Goal: Transaction & Acquisition: Download file/media

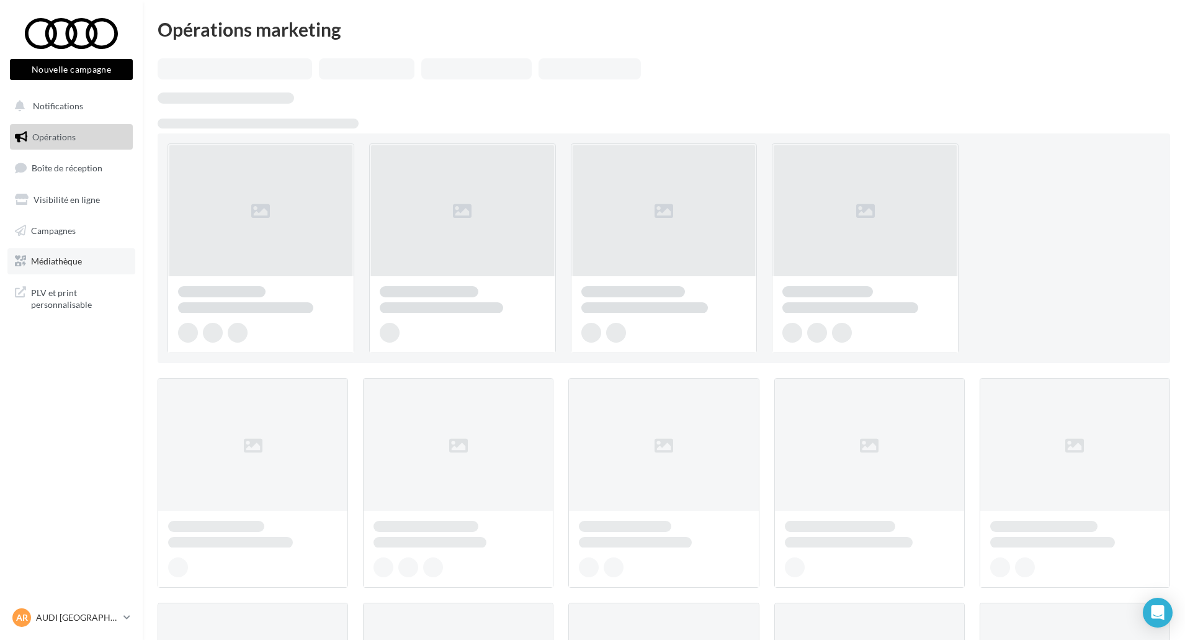
click at [86, 262] on link "Médiathèque" at bounding box center [71, 261] width 128 height 26
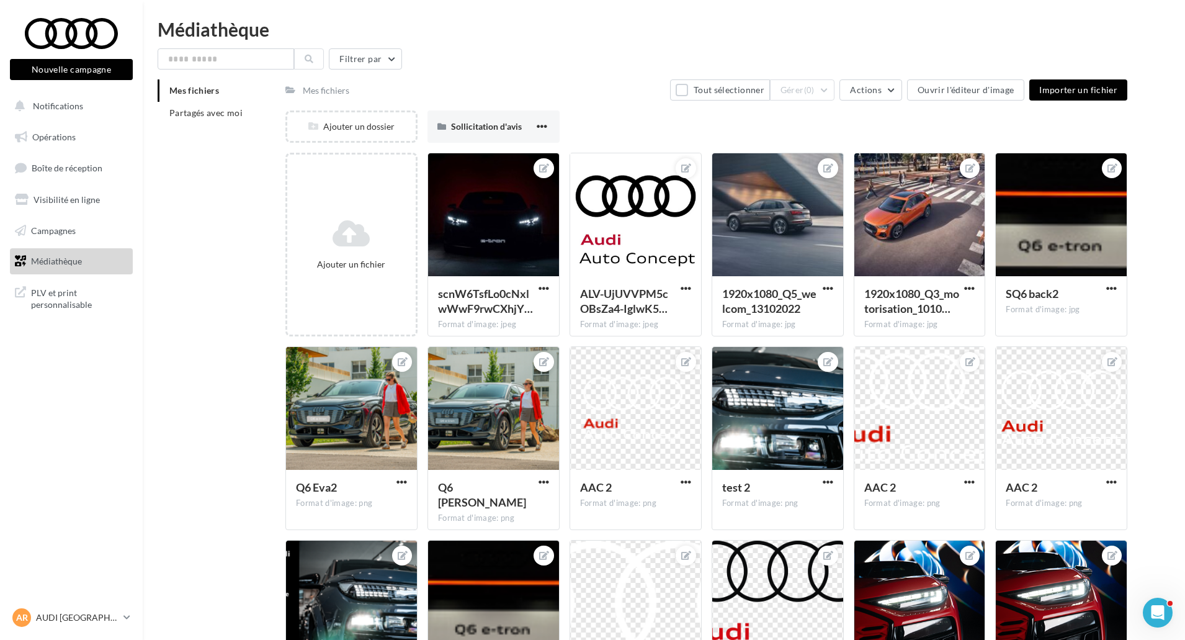
click at [188, 131] on div "Mes fichiers Partagés avec moi" at bounding box center [222, 106] width 128 height 55
click at [192, 122] on li "Partagés avec moi" at bounding box center [217, 113] width 118 height 22
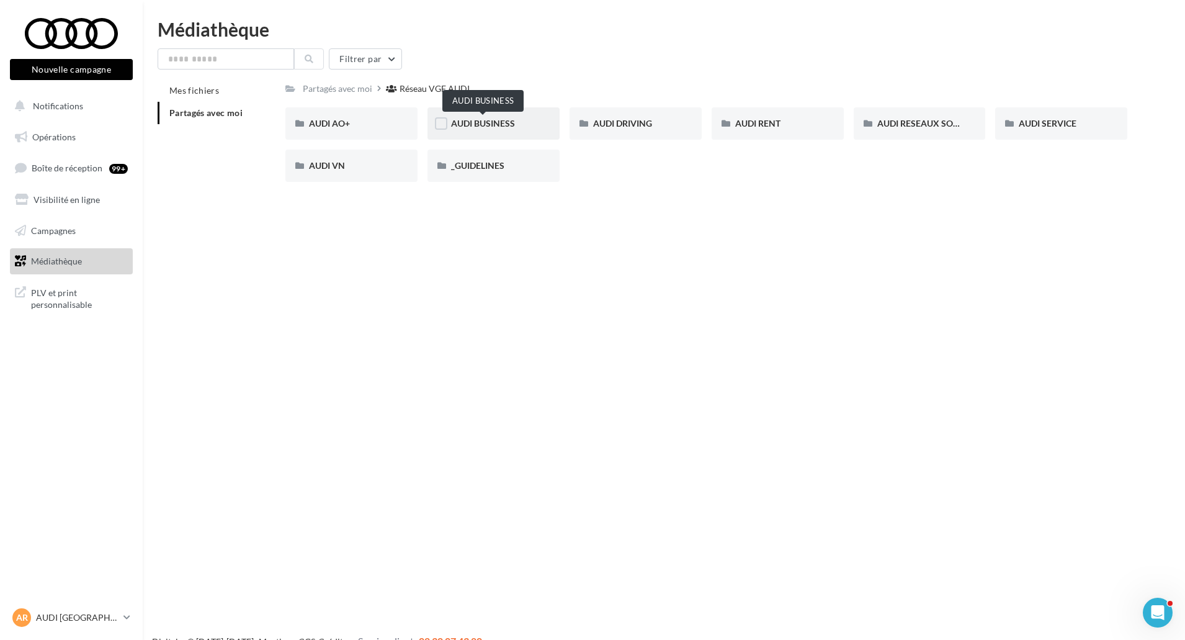
click at [480, 127] on span "AUDI BUSINESS" at bounding box center [483, 123] width 64 height 11
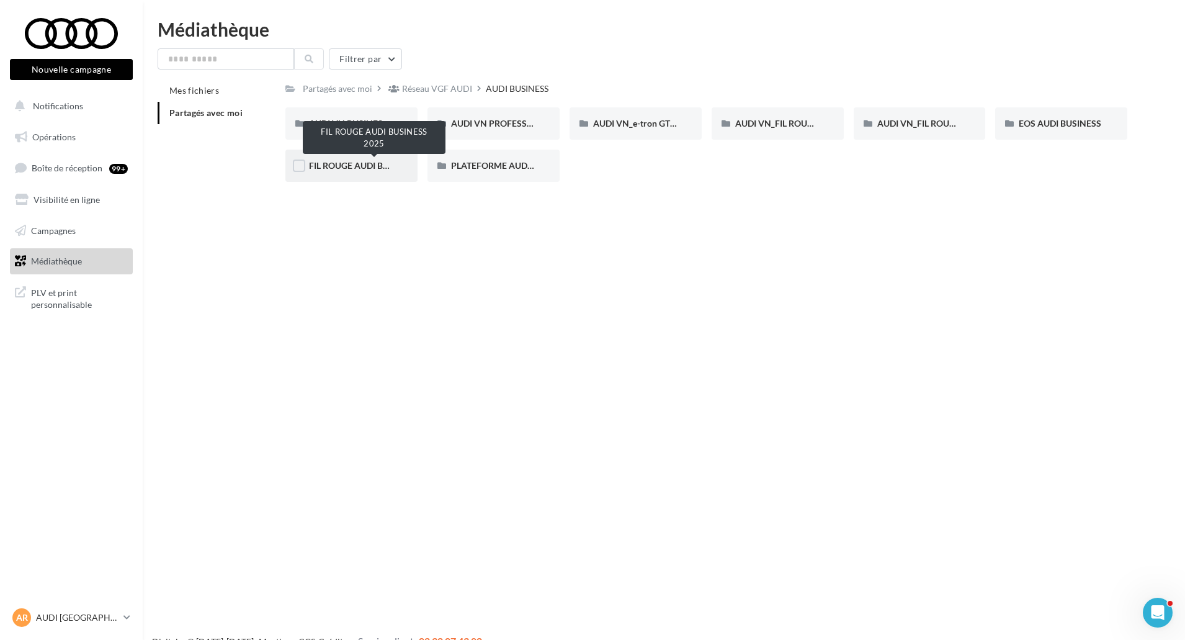
click at [383, 166] on span "FIL ROUGE AUDI BUSINESS 2025" at bounding box center [374, 165] width 131 height 11
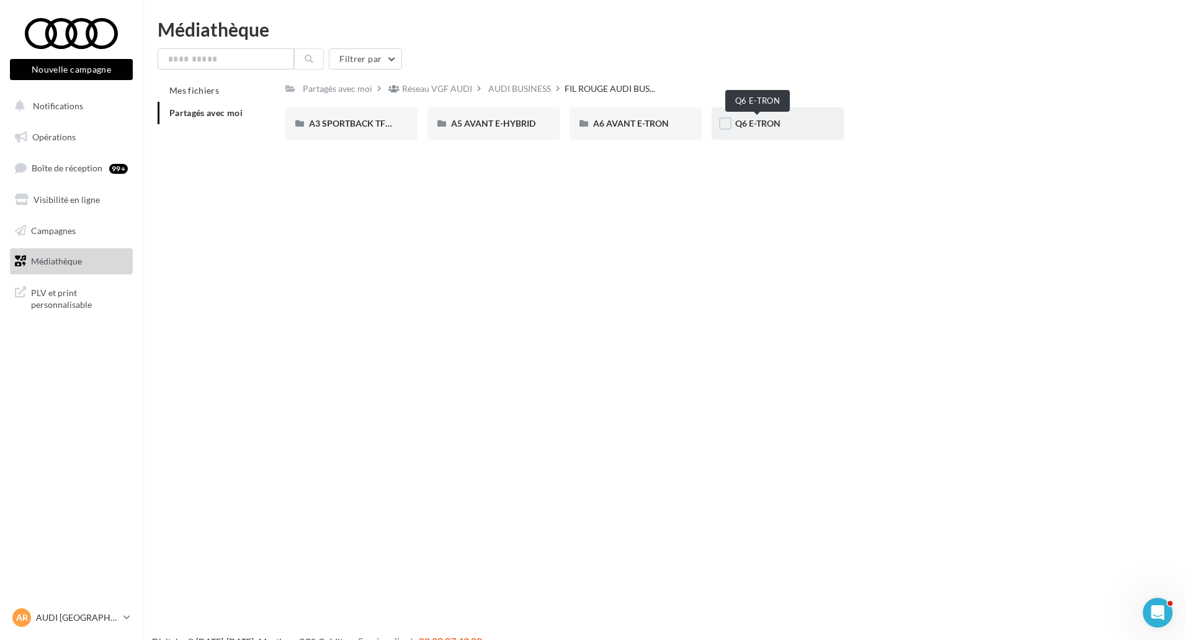
click at [741, 121] on span "Q6 E-TRON" at bounding box center [757, 123] width 45 height 11
click at [522, 123] on div "META" at bounding box center [493, 123] width 85 height 12
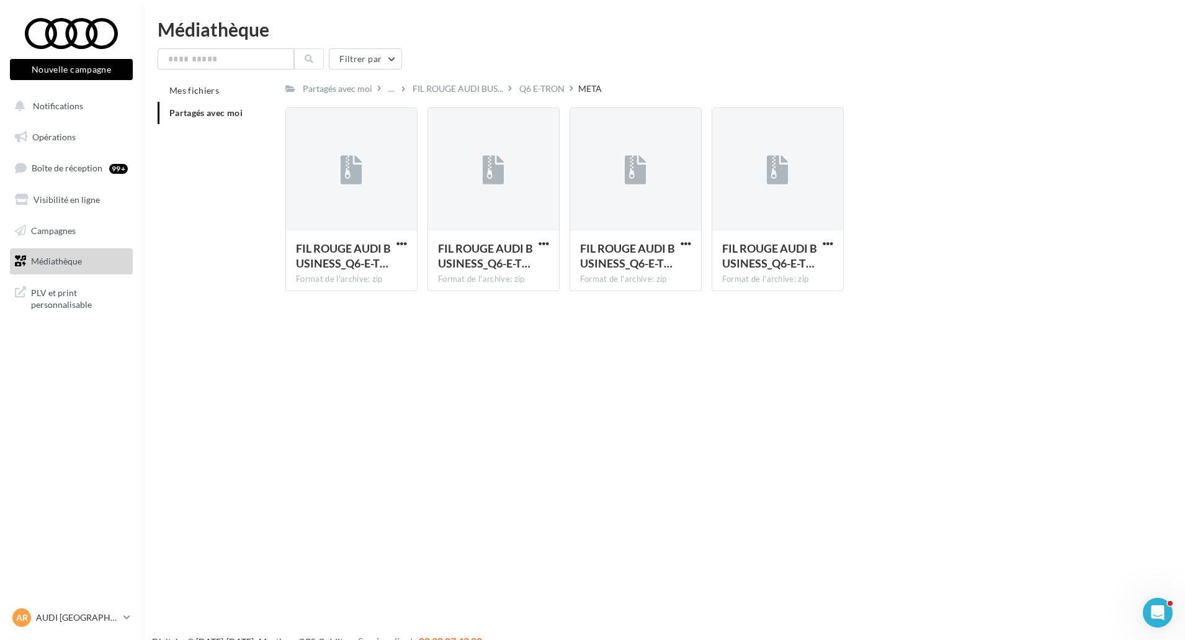
click at [66, 257] on span "Médiathèque" at bounding box center [56, 261] width 51 height 11
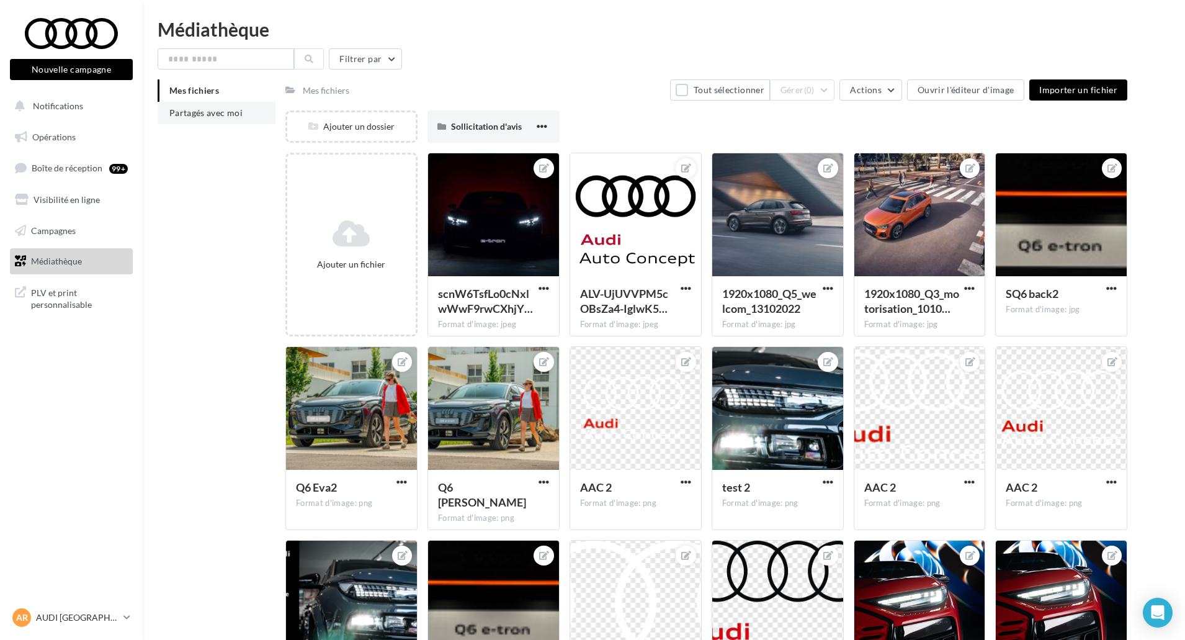
click at [215, 120] on div "Mes fichiers Partagés avec moi" at bounding box center [222, 106] width 128 height 55
click at [215, 120] on li "Partagés avec moi" at bounding box center [217, 113] width 118 height 22
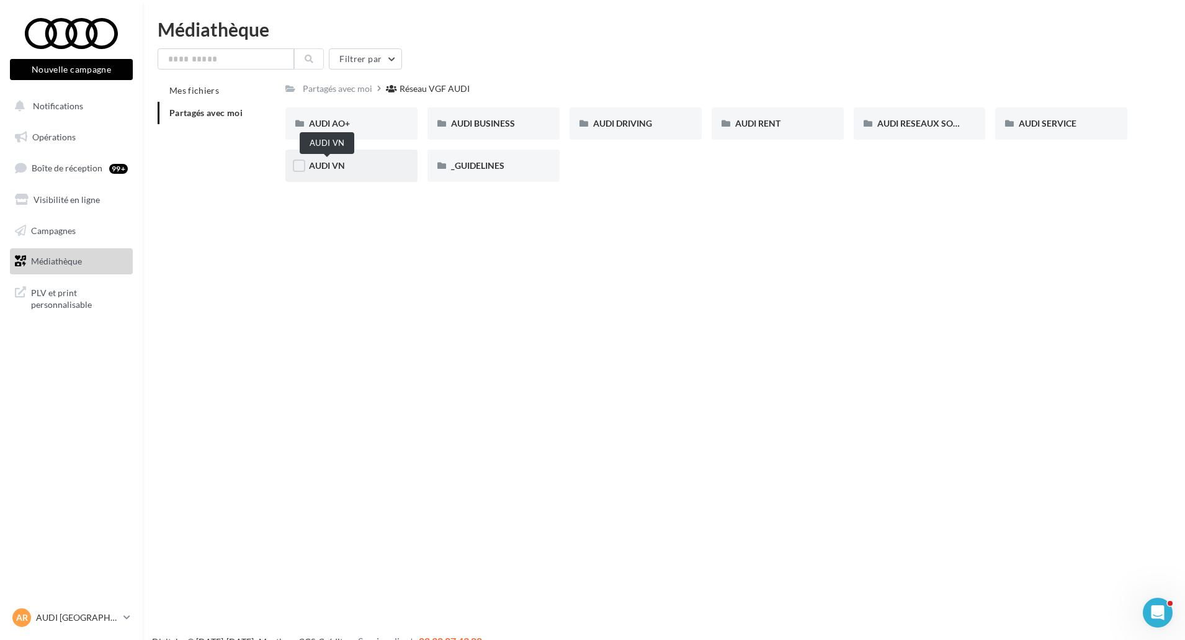
click at [320, 168] on span "AUDI VN" at bounding box center [327, 165] width 36 height 11
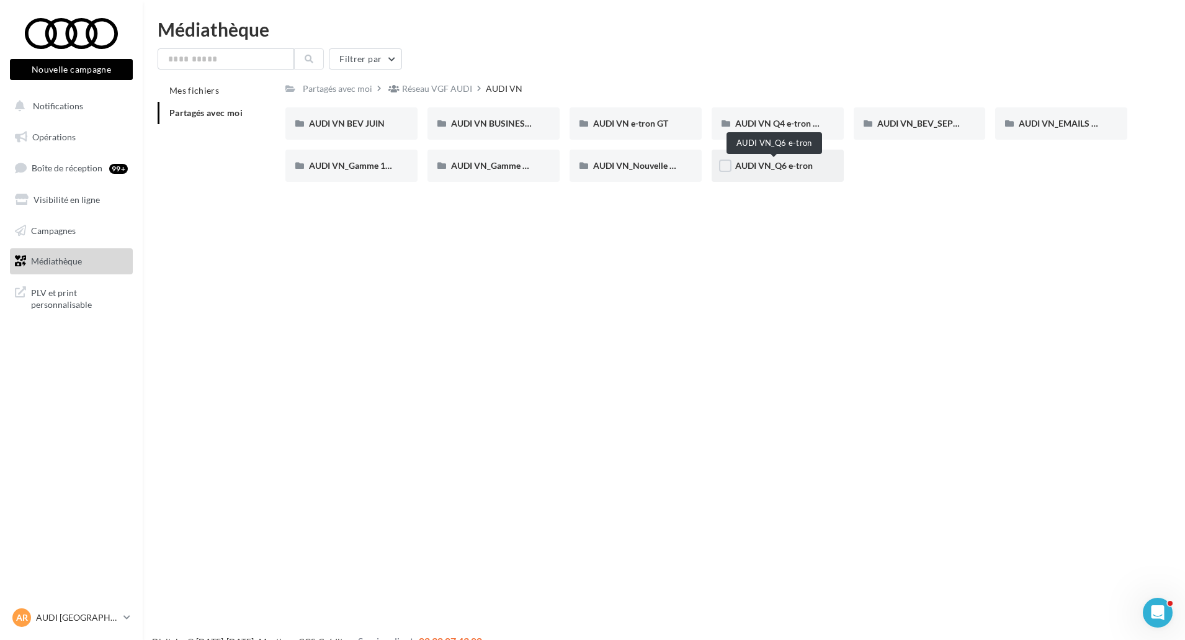
click at [760, 168] on span "AUDI VN_Q6 e-tron" at bounding box center [774, 165] width 78 height 11
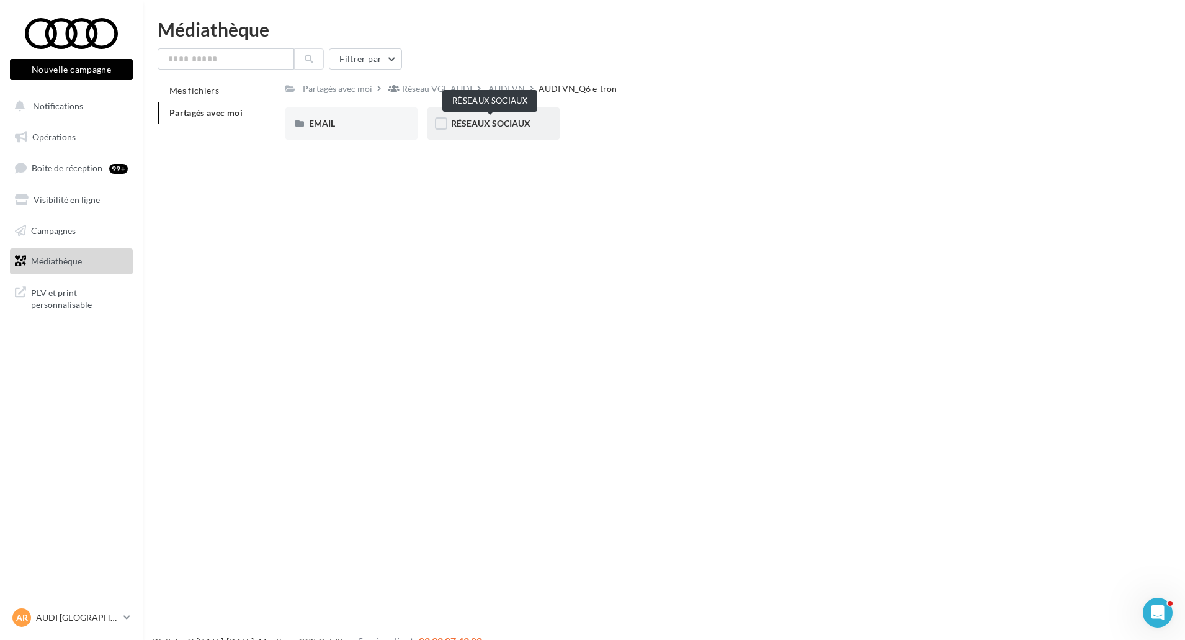
click at [475, 127] on span "RÉSEAUX SOCIAUX" at bounding box center [490, 123] width 79 height 11
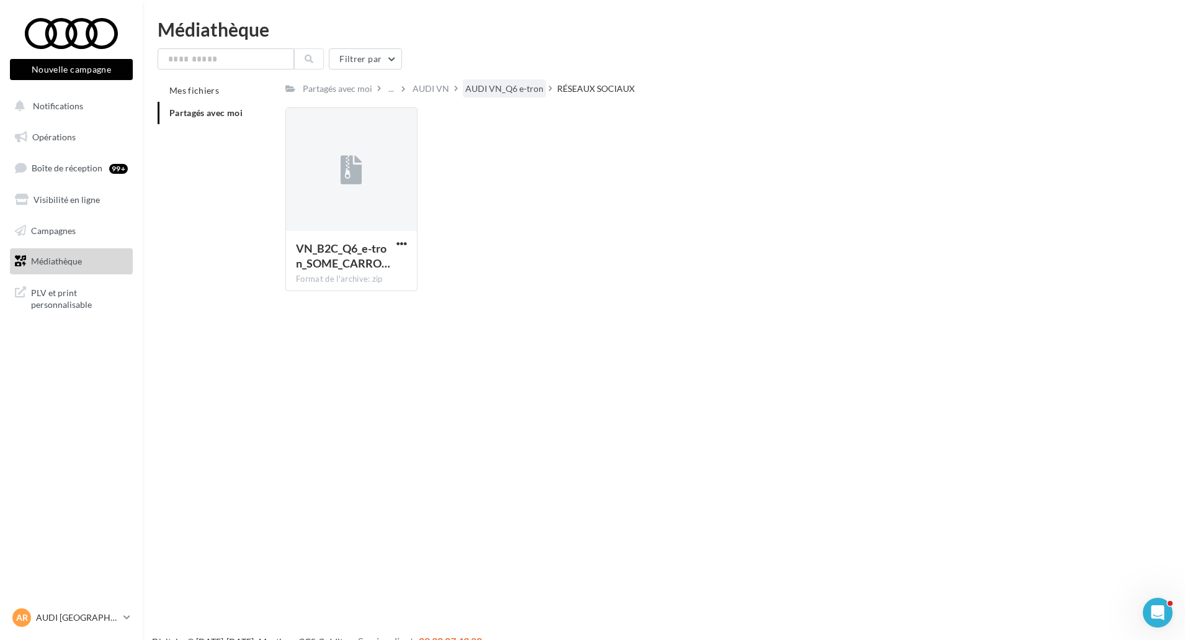
click at [483, 88] on div "AUDI VN_Q6 e-tron" at bounding box center [504, 88] width 78 height 12
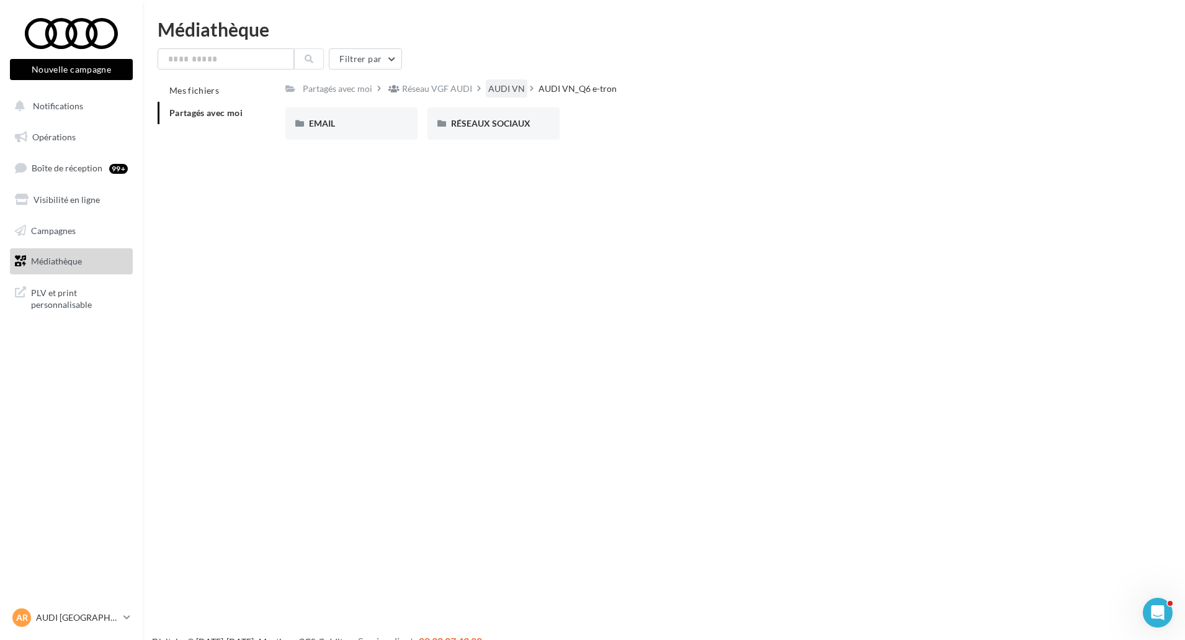
click at [513, 91] on div "AUDI VN" at bounding box center [506, 88] width 37 height 12
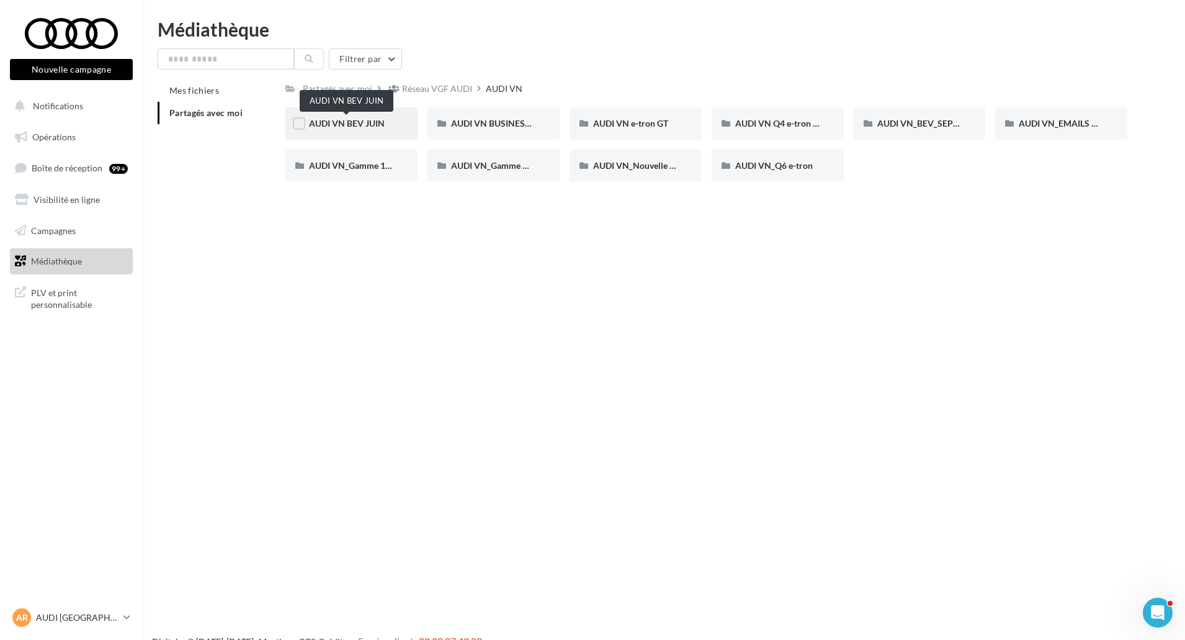
click at [377, 127] on span "AUDI VN BEV JUIN" at bounding box center [347, 123] width 76 height 11
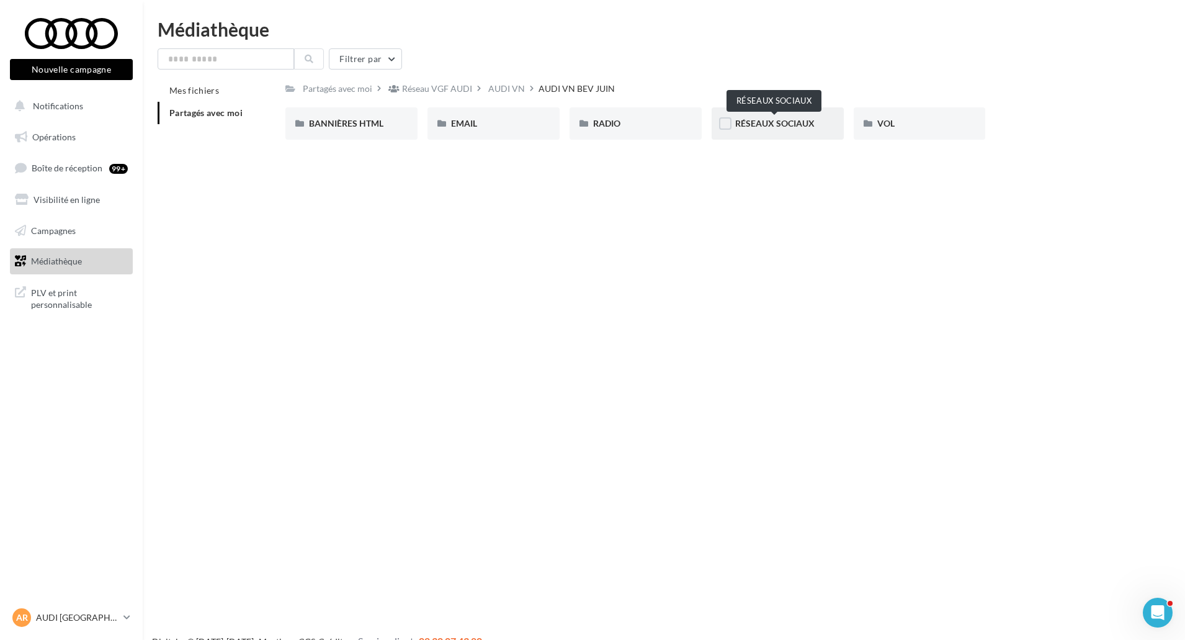
click at [775, 121] on span "RÉSEAUX SOCIAUX" at bounding box center [774, 123] width 79 height 11
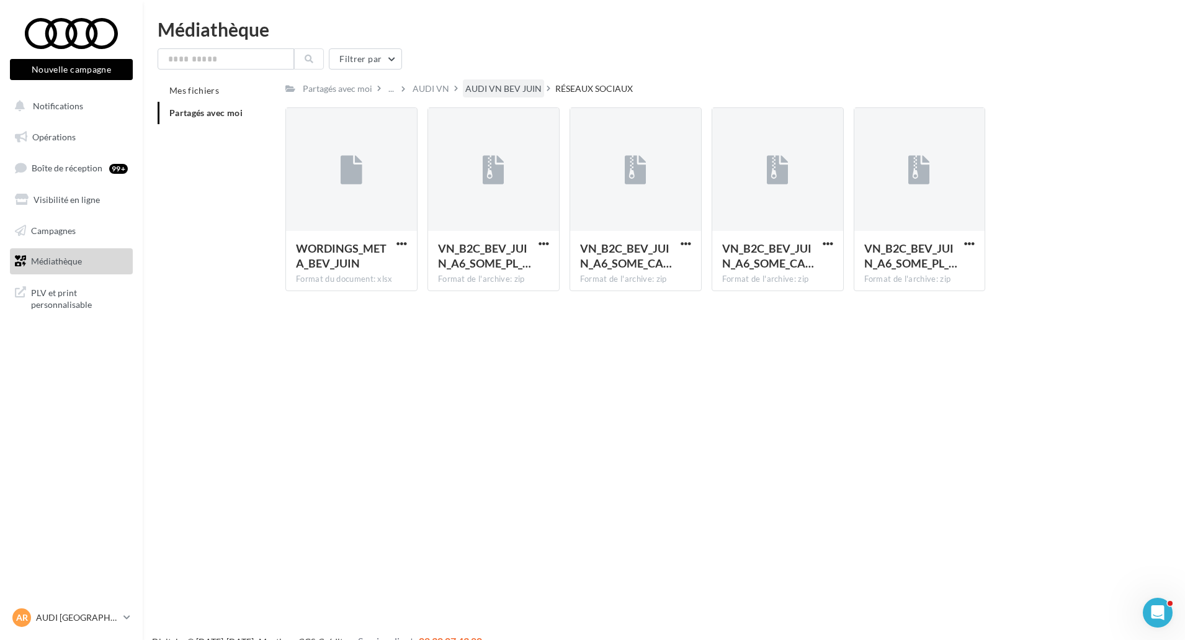
click at [481, 80] on div "AUDI VN BEV JUIN" at bounding box center [503, 88] width 81 height 18
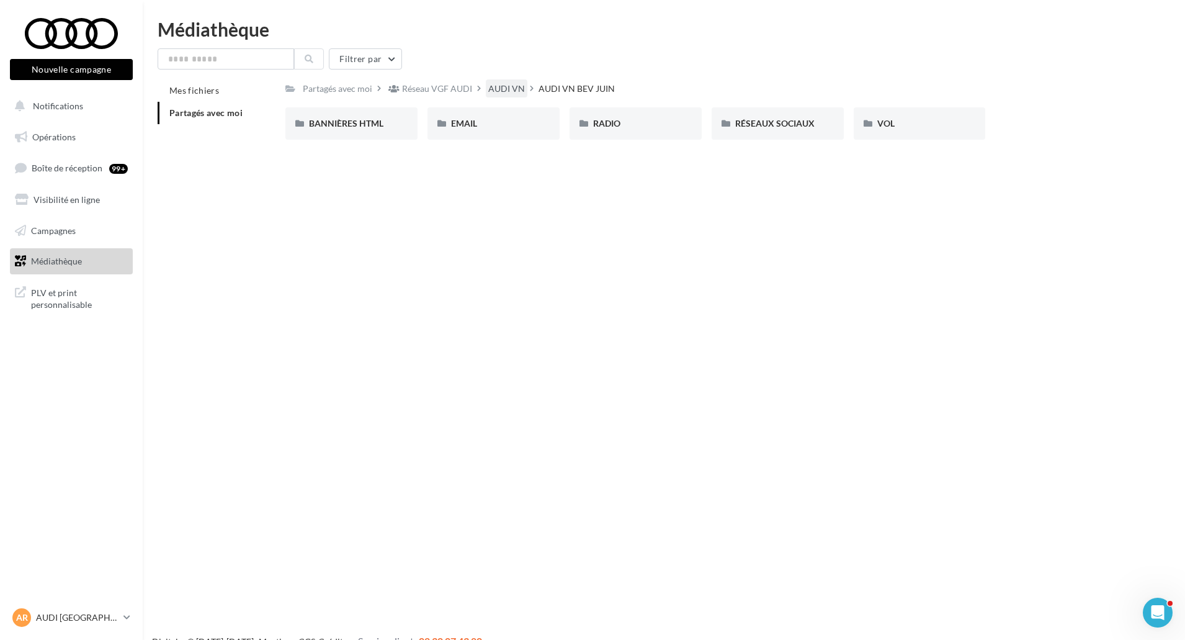
click at [491, 89] on div "AUDI VN" at bounding box center [506, 88] width 37 height 12
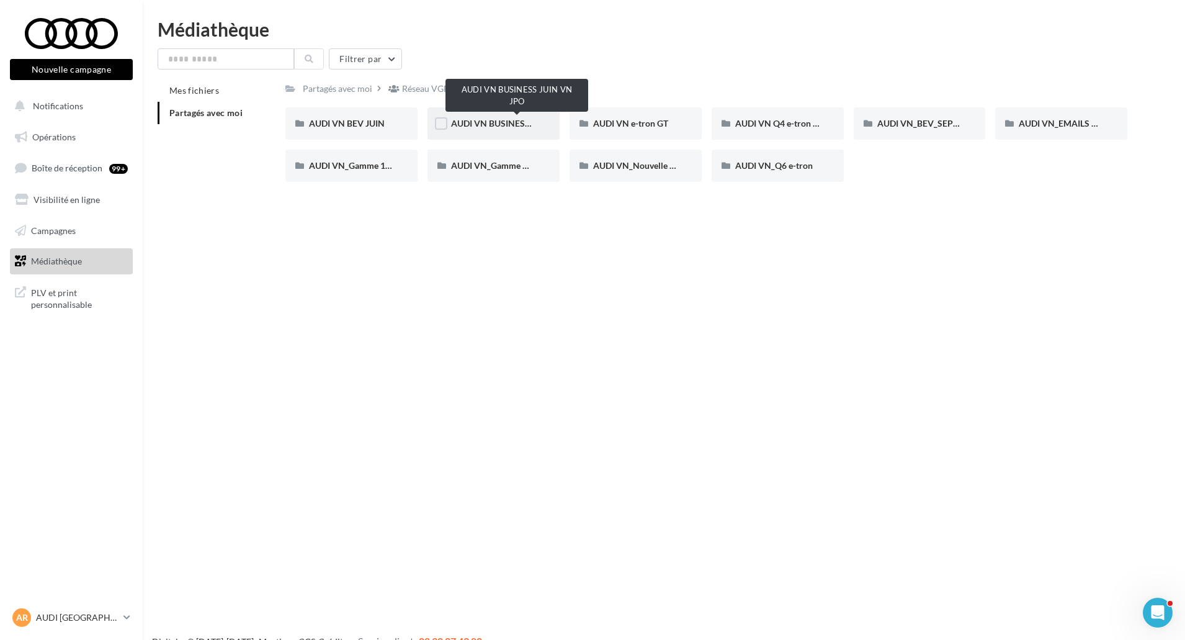
click at [479, 125] on span "AUDI VN BUSINESS JUIN VN JPO" at bounding box center [517, 123] width 133 height 11
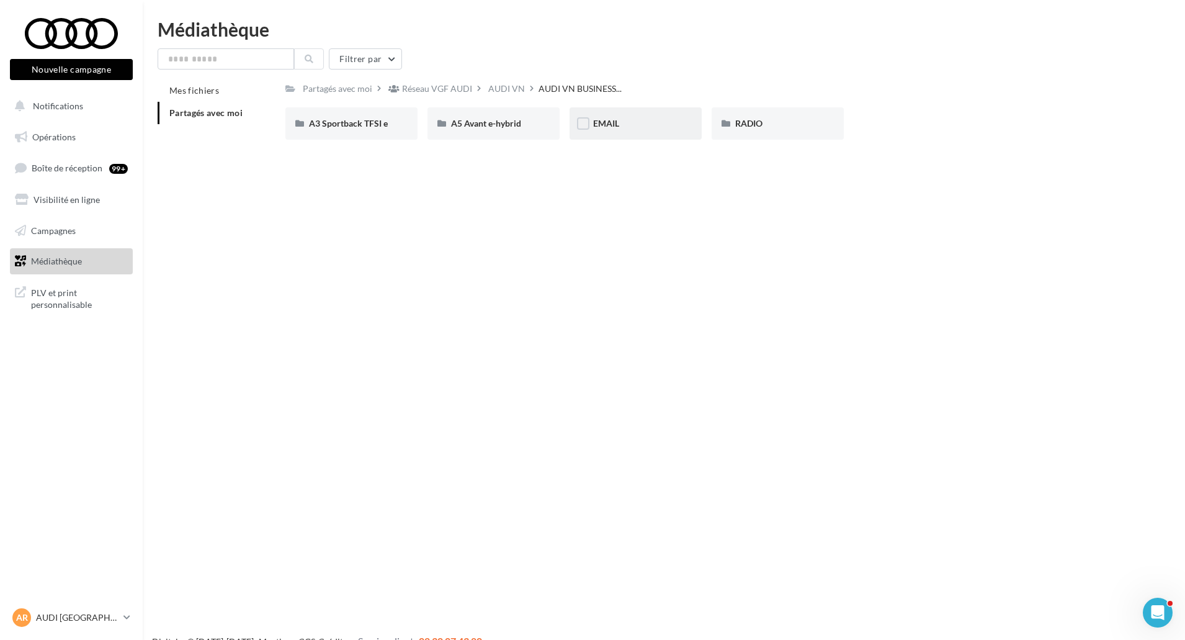
click at [636, 118] on div "EMAIL" at bounding box center [635, 123] width 85 height 12
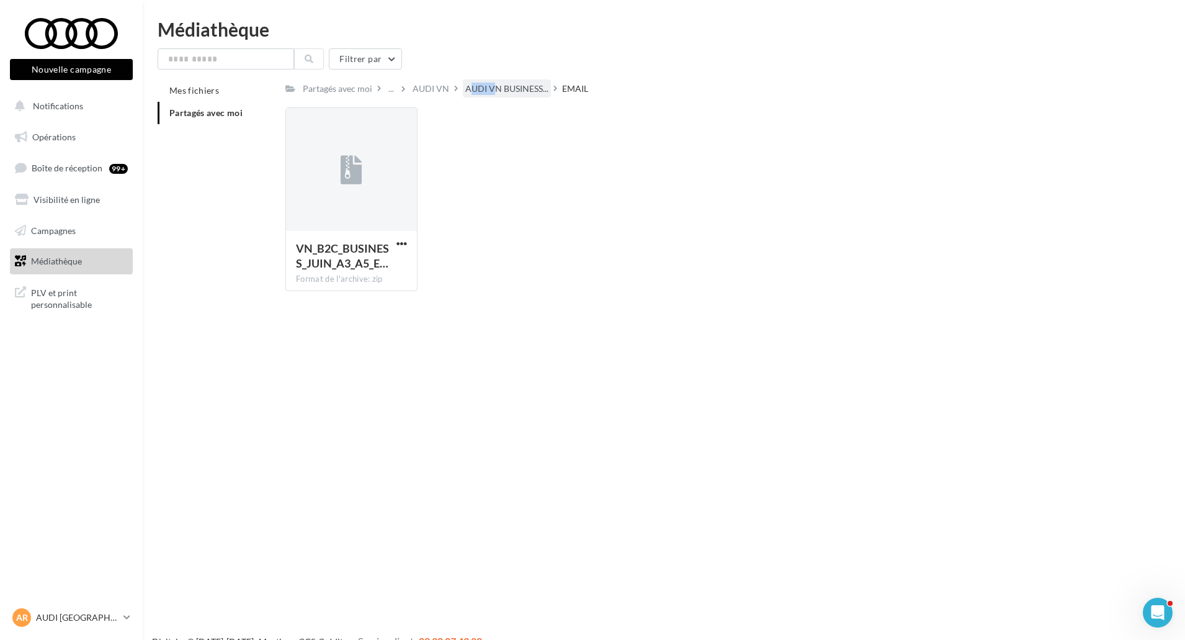
click at [486, 83] on span "AUDI VN BUSINESS..." at bounding box center [506, 88] width 83 height 12
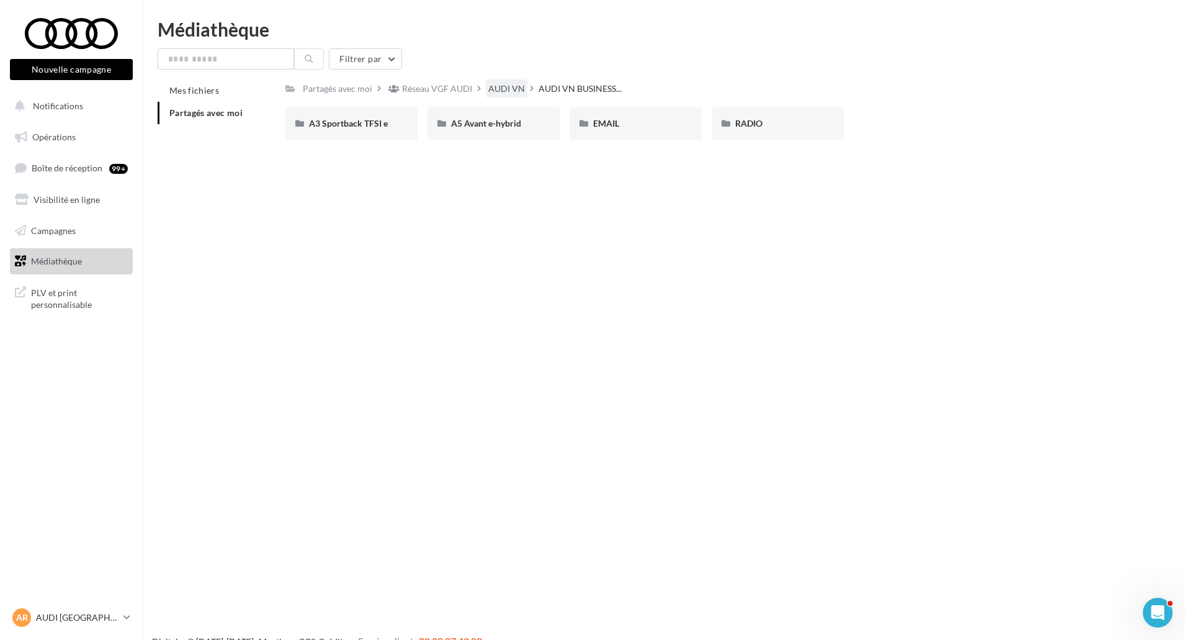
click at [515, 88] on div "AUDI VN" at bounding box center [506, 88] width 37 height 12
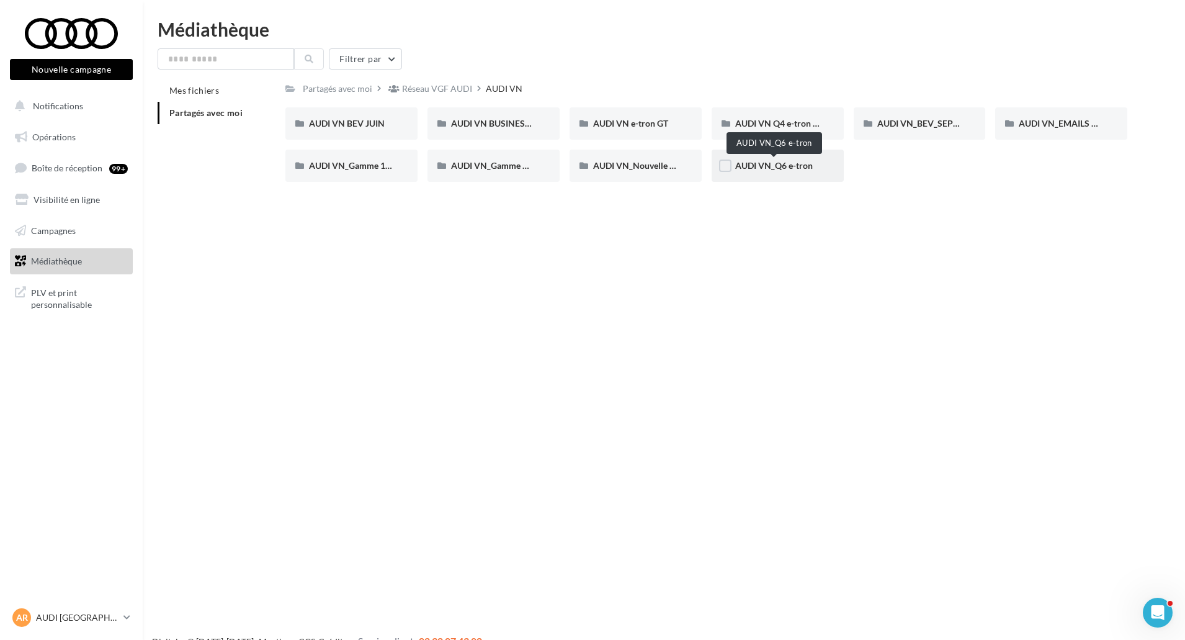
click at [769, 165] on span "AUDI VN_Q6 e-tron" at bounding box center [774, 165] width 78 height 11
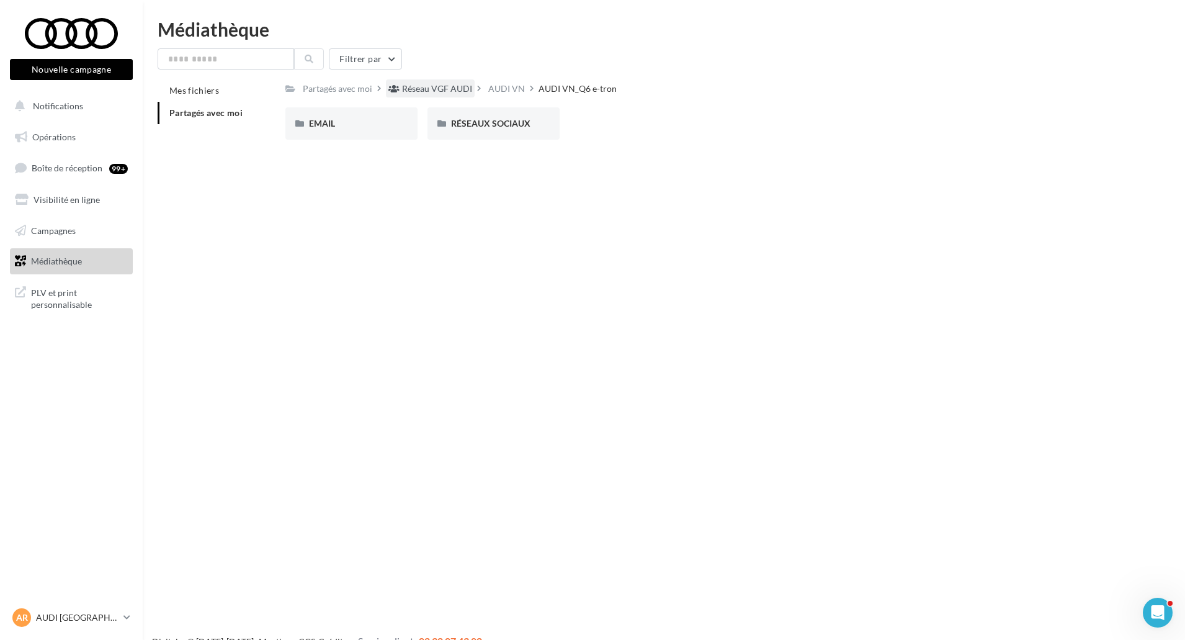
click at [464, 89] on div "Réseau VGF AUDI" at bounding box center [437, 88] width 70 height 12
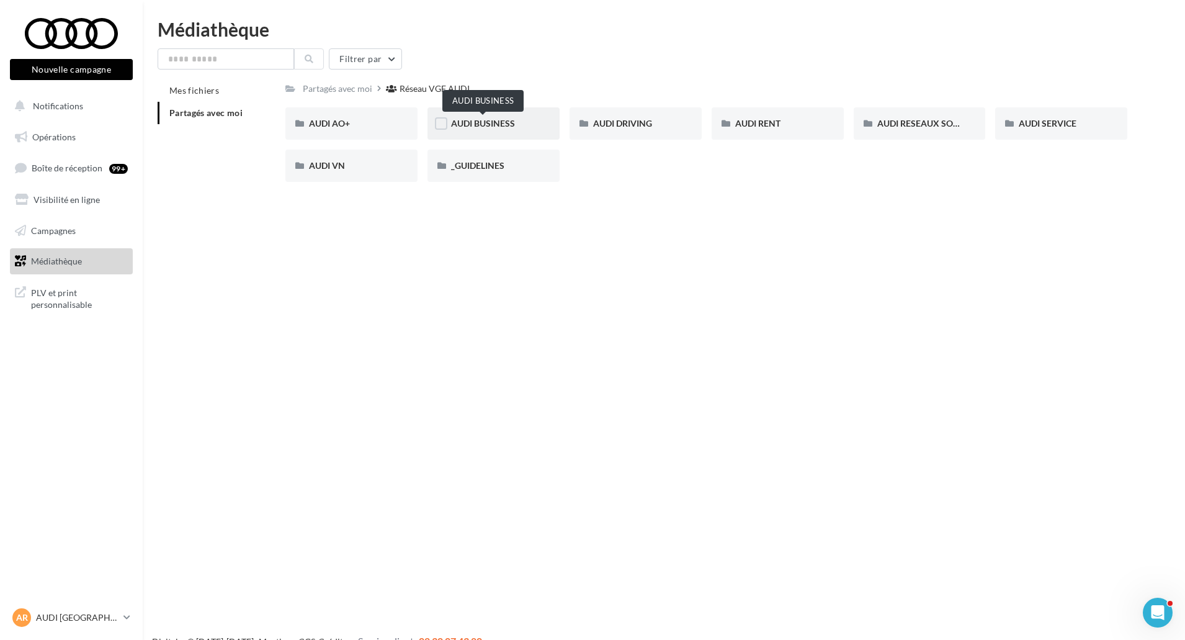
click at [474, 127] on span "AUDI BUSINESS" at bounding box center [483, 123] width 64 height 11
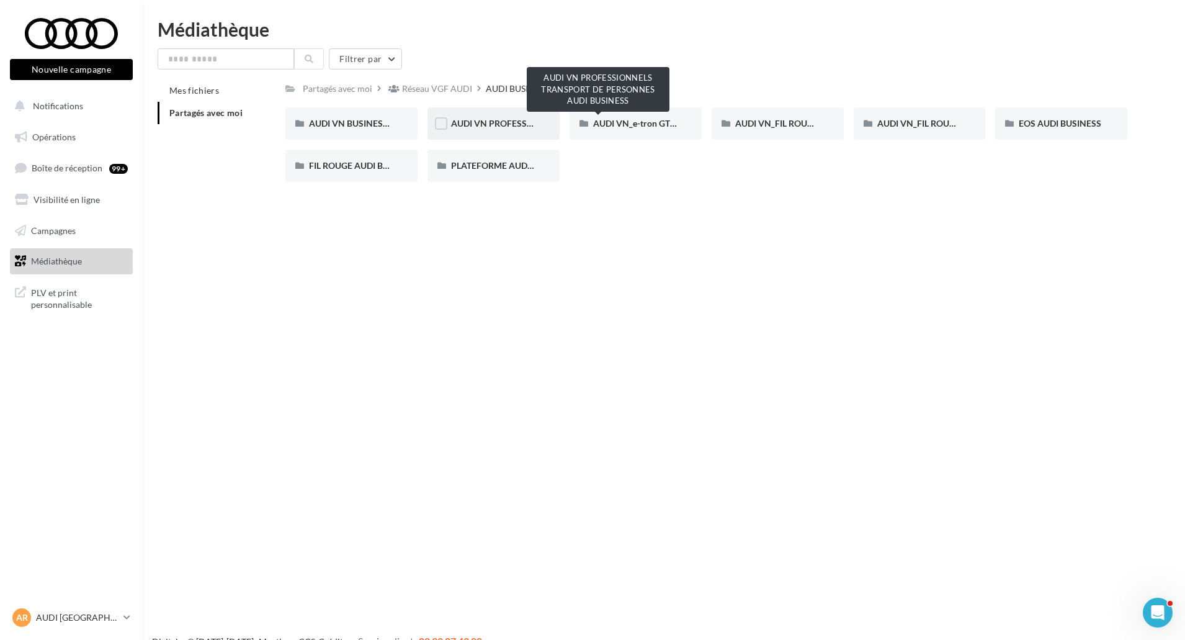
click at [505, 125] on span "AUDI VN PROFESSIONNELS TRANSPORT DE PERSONNES AUDI BUSINESS" at bounding box center [600, 123] width 298 height 11
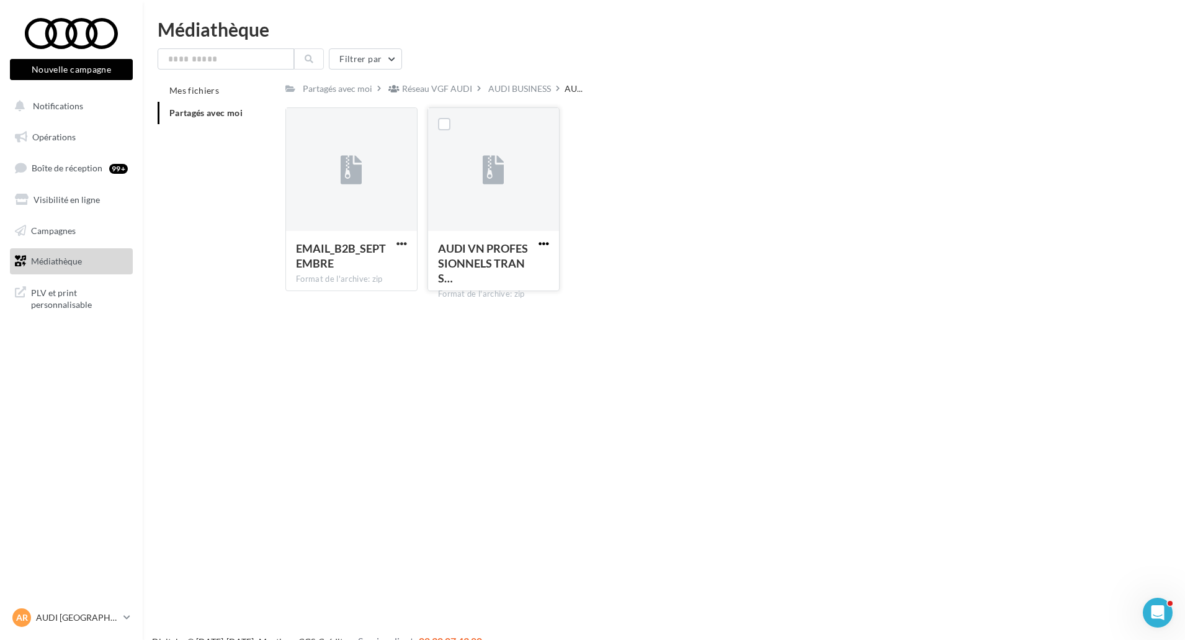
click at [540, 244] on span "button" at bounding box center [543, 243] width 11 height 11
click at [519, 268] on button "Télécharger" at bounding box center [489, 268] width 124 height 32
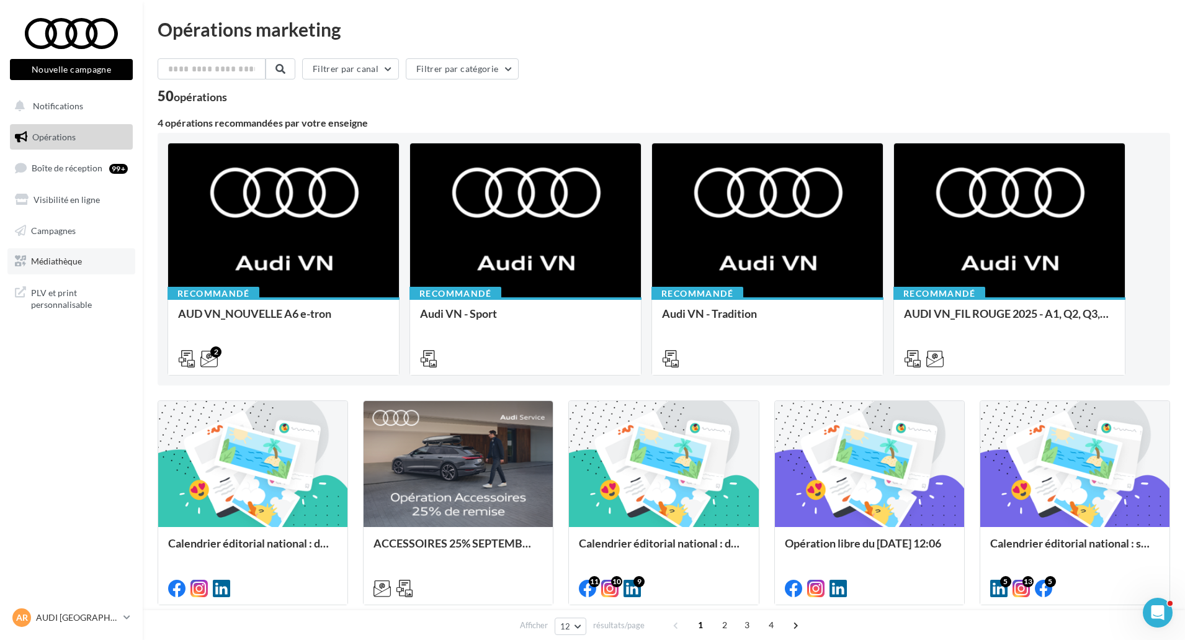
click at [91, 261] on link "Médiathèque" at bounding box center [71, 261] width 128 height 26
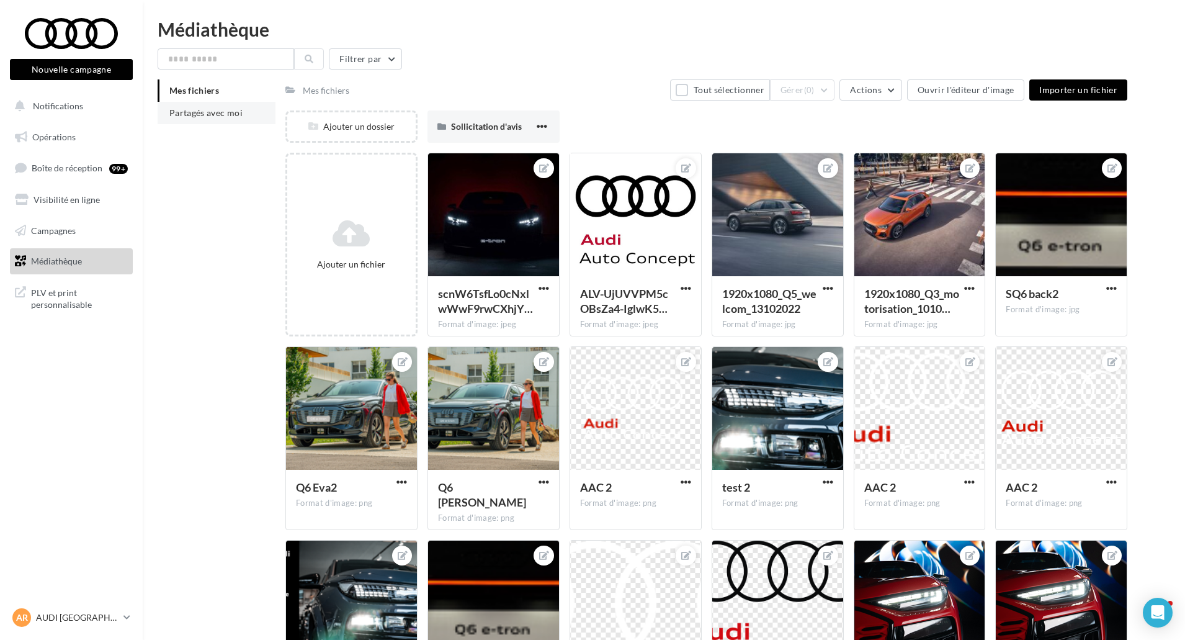
click at [226, 115] on span "Partagés avec moi" at bounding box center [205, 112] width 73 height 11
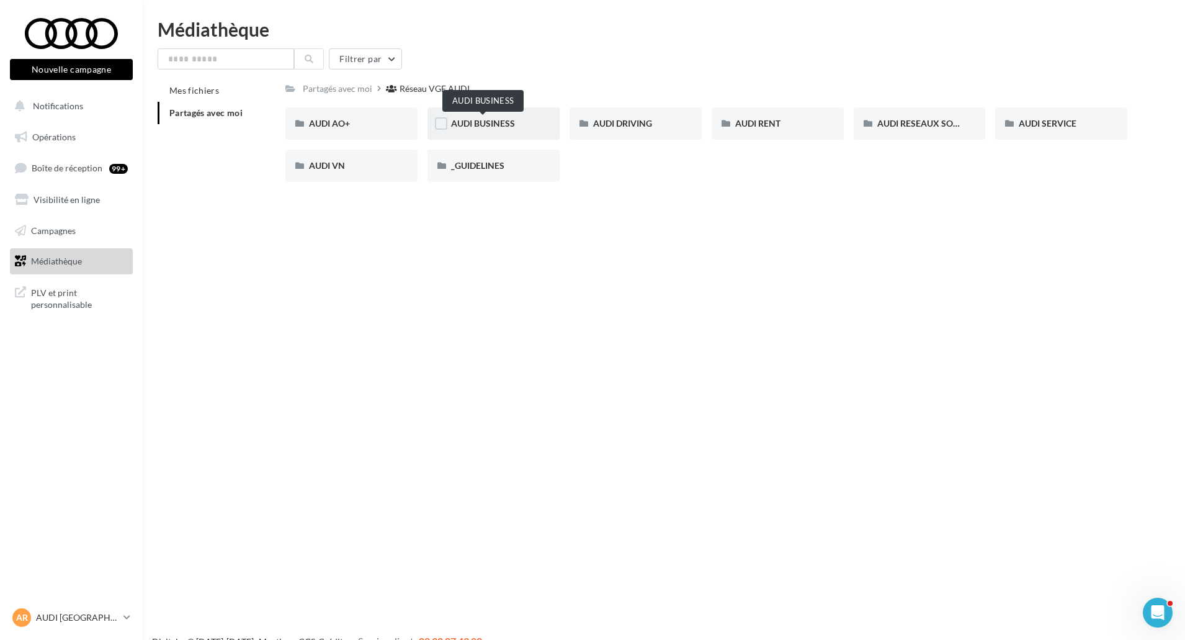
click at [504, 121] on span "AUDI BUSINESS" at bounding box center [483, 123] width 64 height 11
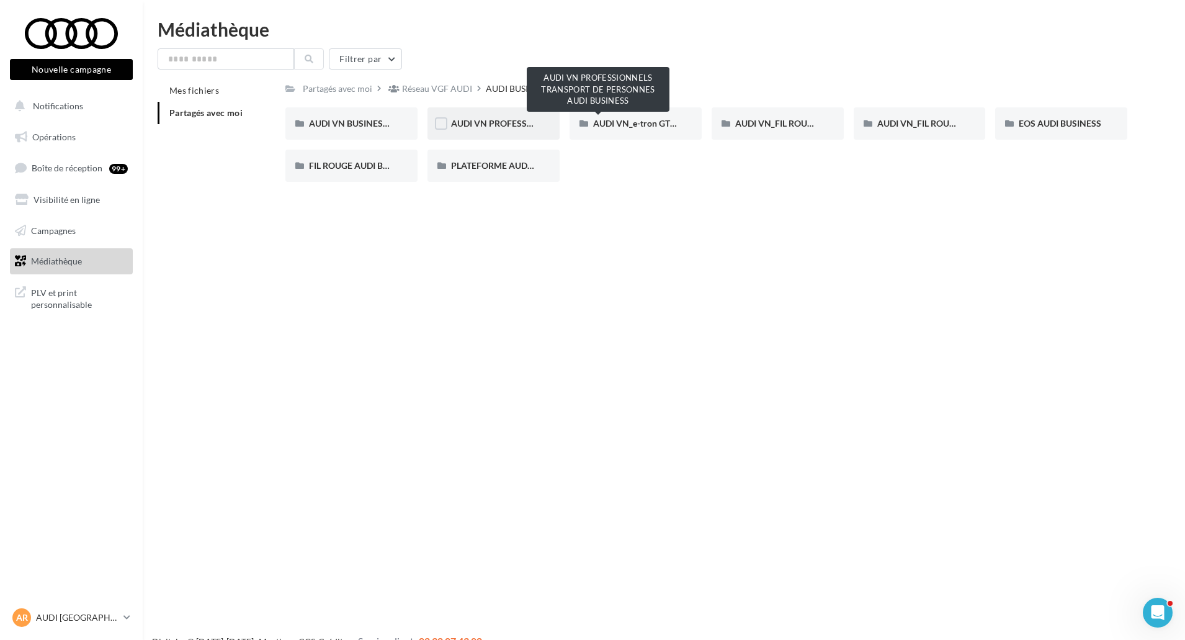
click at [517, 120] on span "AUDI VN PROFESSIONNELS TRANSPORT DE PERSONNES AUDI BUSINESS" at bounding box center [600, 123] width 298 height 11
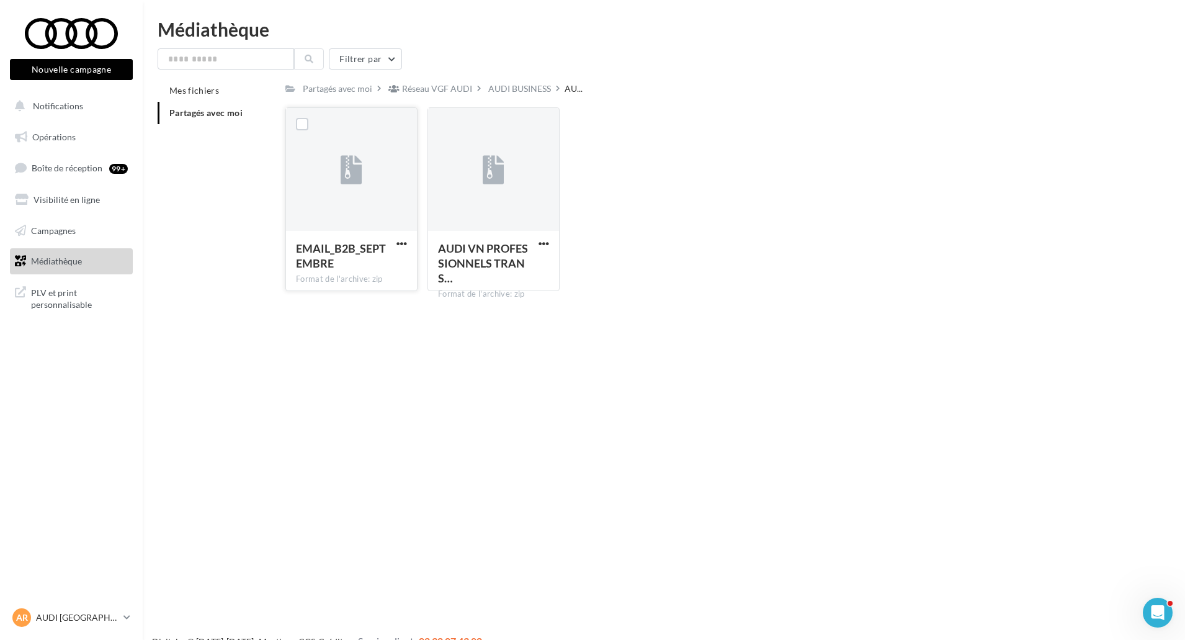
click at [366, 246] on span "EMAIL_B2B_SEPTEMBRE" at bounding box center [341, 255] width 90 height 29
click at [402, 241] on span "button" at bounding box center [401, 243] width 11 height 11
click at [386, 264] on button "Télécharger" at bounding box center [347, 268] width 124 height 32
